Goal: Find specific page/section: Find specific page/section

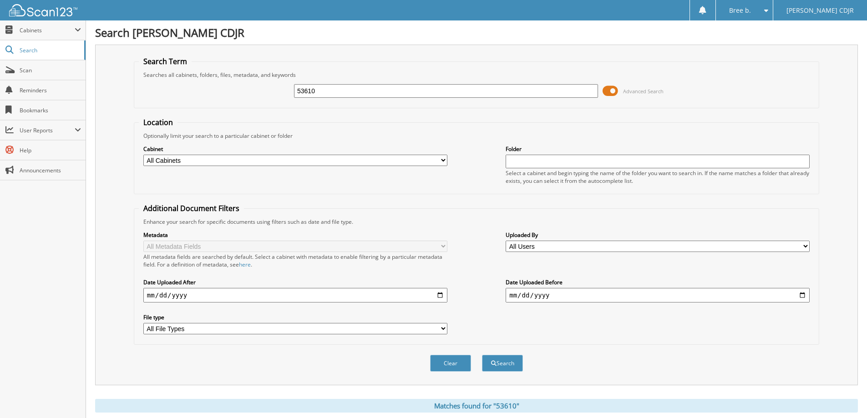
drag, startPoint x: 337, startPoint y: 94, endPoint x: -440, endPoint y: 81, distance: 776.6
click at [0, 81] on html "Bree b. Settings Logout Madison Ford CDJR Close Cabinets My Company Email Addre…" at bounding box center [433, 397] width 867 height 795
type input "80134"
click at [482, 355] on button "Search" at bounding box center [502, 363] width 41 height 17
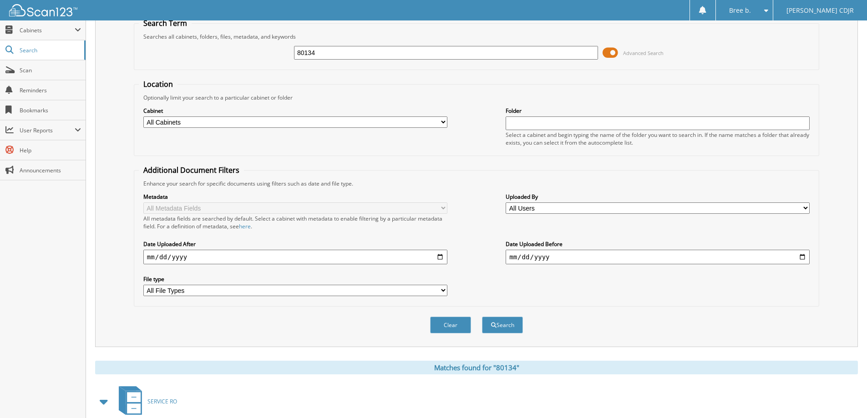
scroll to position [182, 0]
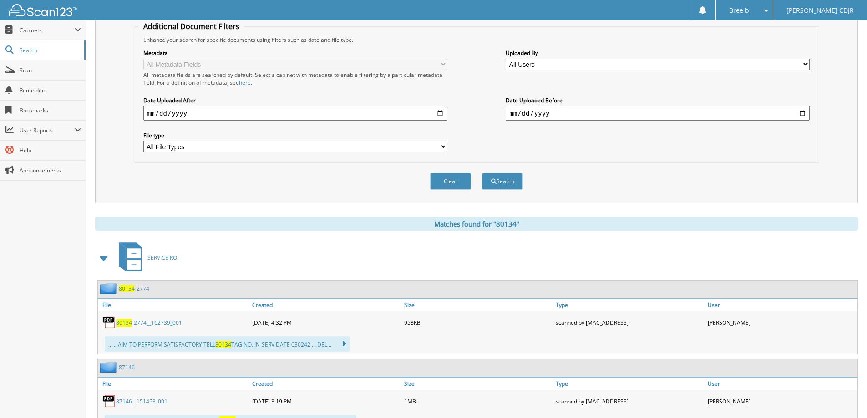
click at [128, 323] on span "80134" at bounding box center [124, 323] width 16 height 8
